Goal: Find specific page/section: Find specific page/section

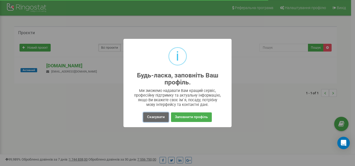
click at [160, 116] on button "Скасувати" at bounding box center [155, 118] width 25 height 10
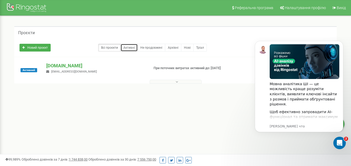
click at [130, 46] on link "Активні" at bounding box center [128, 48] width 17 height 8
click at [127, 49] on link "Активні" at bounding box center [128, 48] width 17 height 8
click at [146, 49] on link "Не продовжені" at bounding box center [151, 48] width 28 height 8
